Goal: Transaction & Acquisition: Purchase product/service

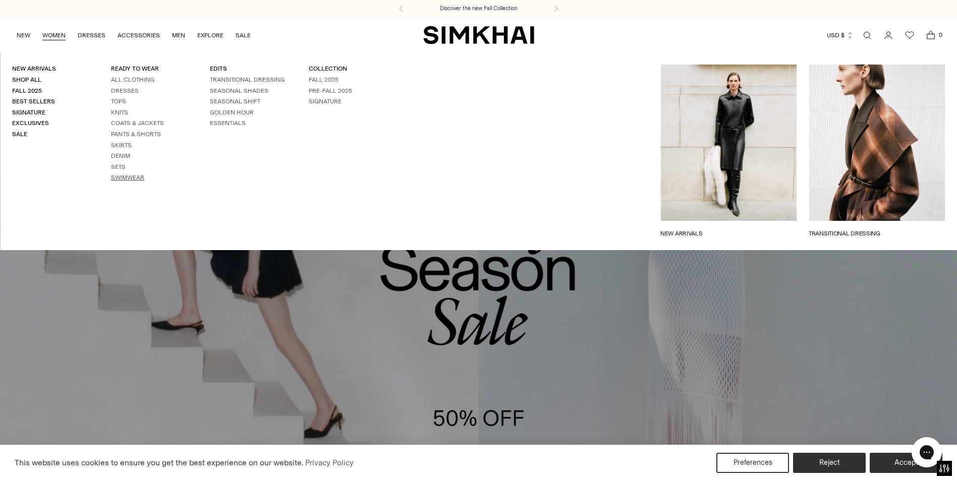
click at [135, 175] on link "Swimwear" at bounding box center [127, 177] width 33 height 7
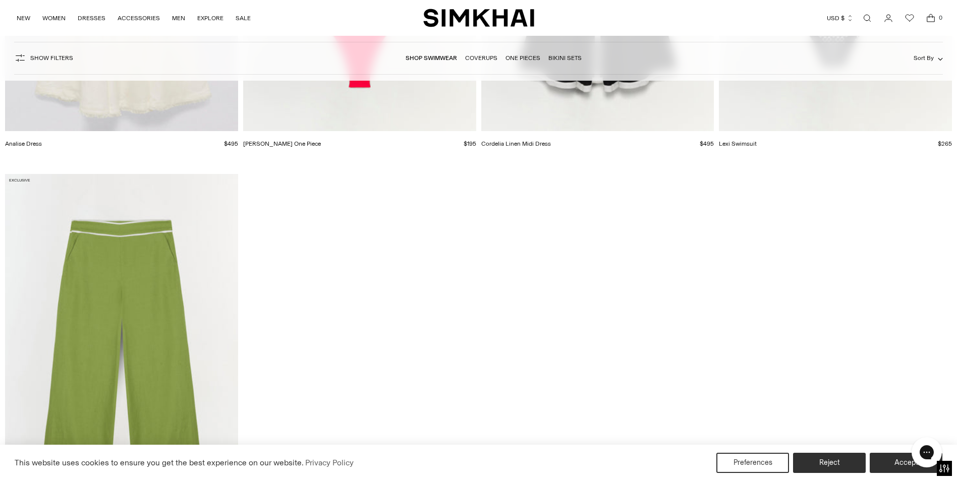
scroll to position [2775, 0]
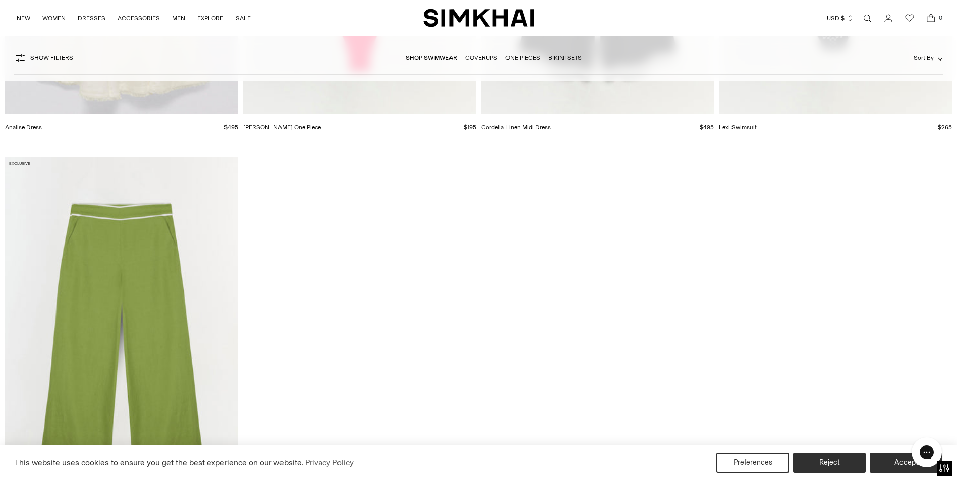
click at [434, 54] on li "Shop Swimwear" at bounding box center [431, 57] width 51 height 9
click at [432, 58] on link "Shop Swimwear" at bounding box center [431, 57] width 51 height 7
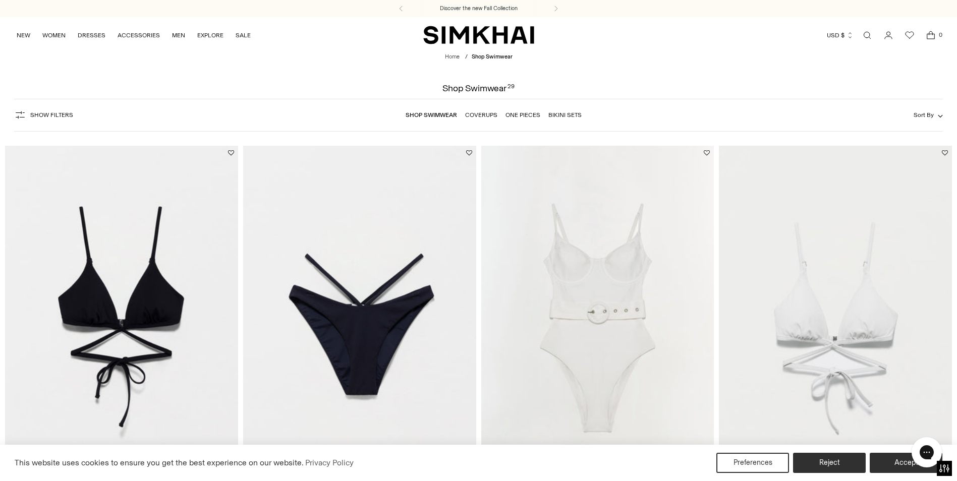
click at [0, 0] on img "Signature Harlen Top" at bounding box center [0, 0] width 0 height 0
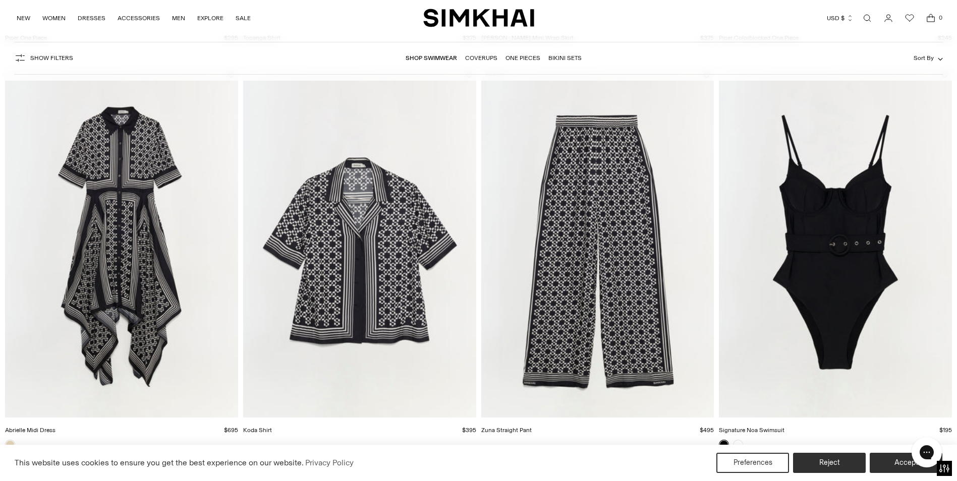
scroll to position [1716, 0]
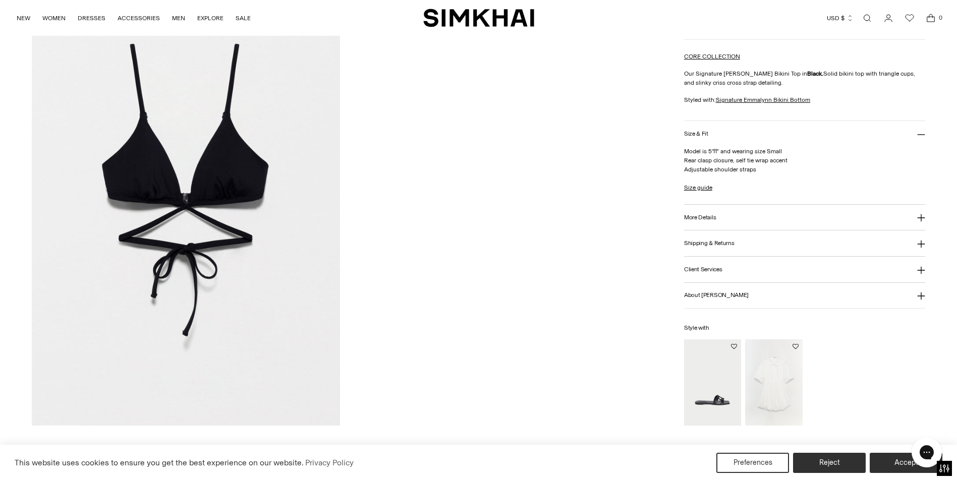
scroll to position [1514, 0]
